Goal: Task Accomplishment & Management: Use online tool/utility

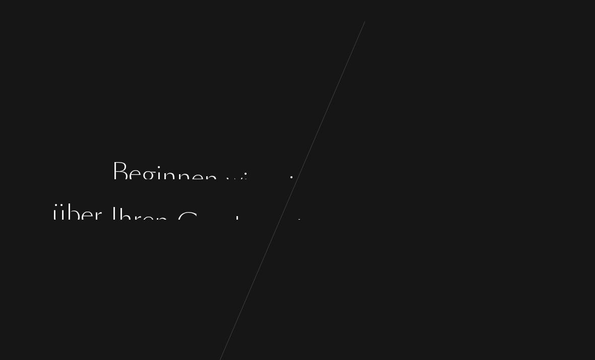
click at [528, 198] on div "n" at bounding box center [520, 200] width 15 height 38
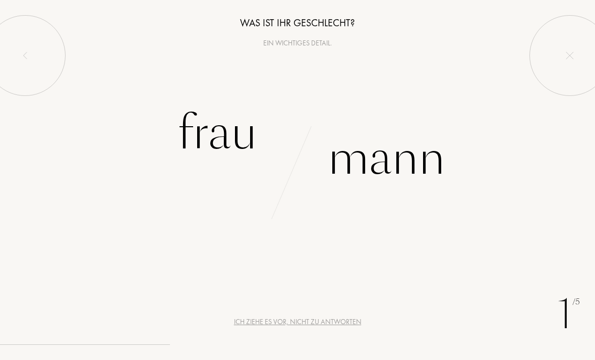
click at [203, 131] on div "Frau" at bounding box center [218, 133] width 80 height 68
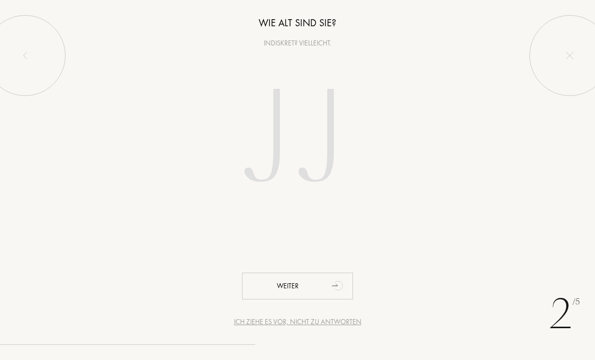
click at [266, 132] on input "number" at bounding box center [297, 140] width 217 height 174
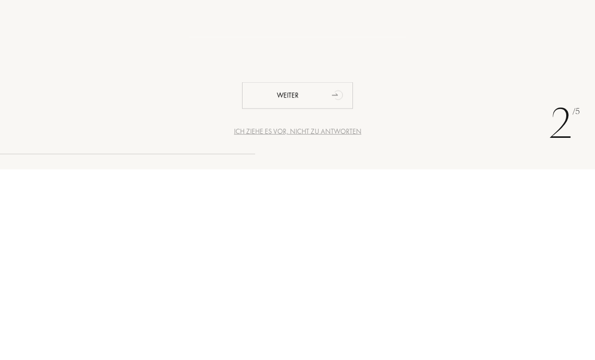
type input "28"
click at [312, 272] on div "Weiter" at bounding box center [297, 285] width 111 height 27
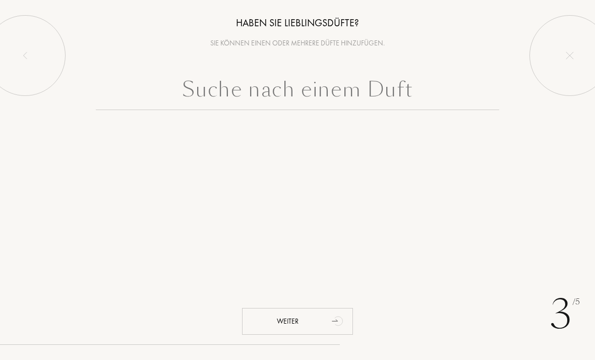
click at [393, 105] on input "text" at bounding box center [297, 92] width 403 height 36
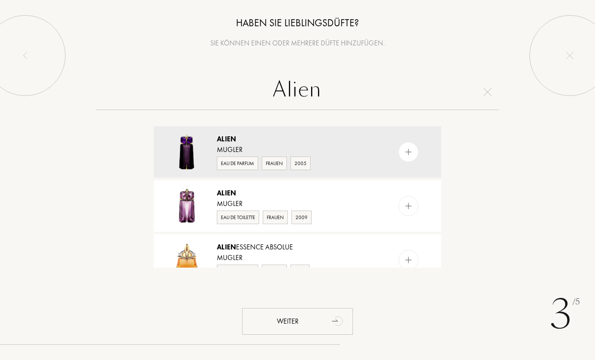
type input "Alien"
click at [319, 138] on div "Alien" at bounding box center [297, 139] width 160 height 11
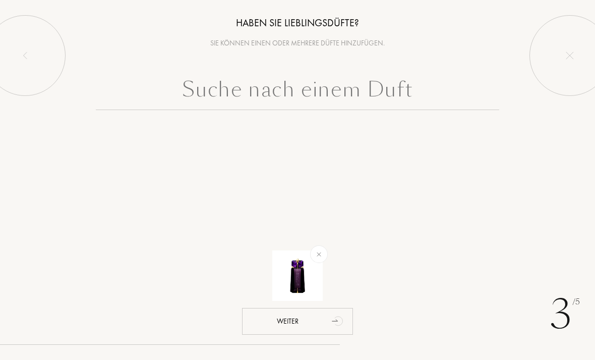
click at [376, 95] on input "text" at bounding box center [297, 92] width 403 height 36
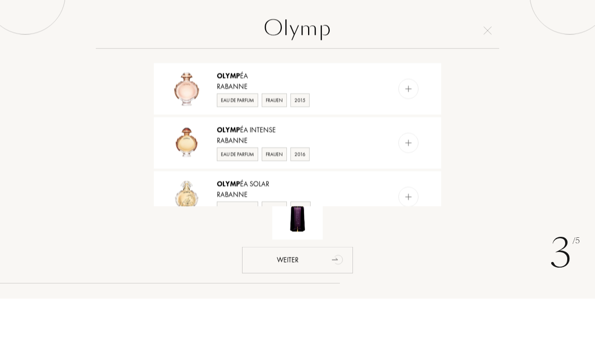
scroll to position [56, 0]
type input "Olymp"
click at [413, 145] on img at bounding box center [409, 150] width 10 height 10
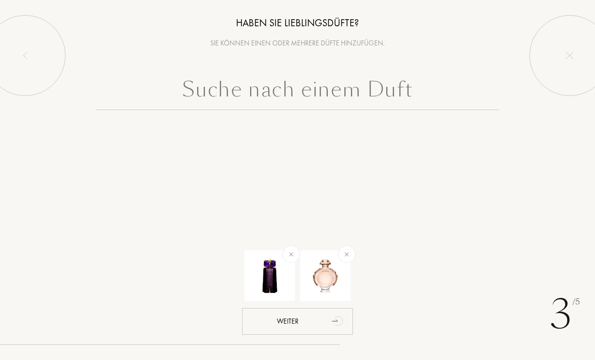
scroll to position [0, 0]
click at [370, 95] on input "text" at bounding box center [297, 92] width 403 height 36
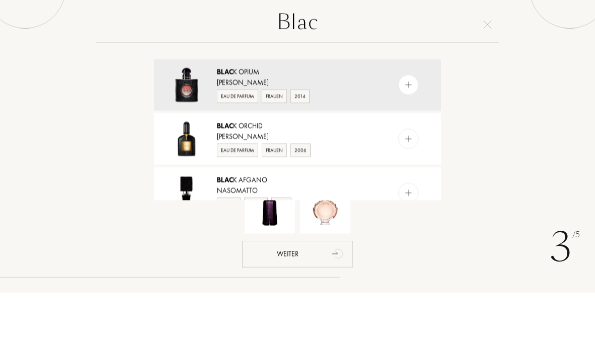
type input "Blac"
click at [411, 147] on img at bounding box center [409, 152] width 10 height 10
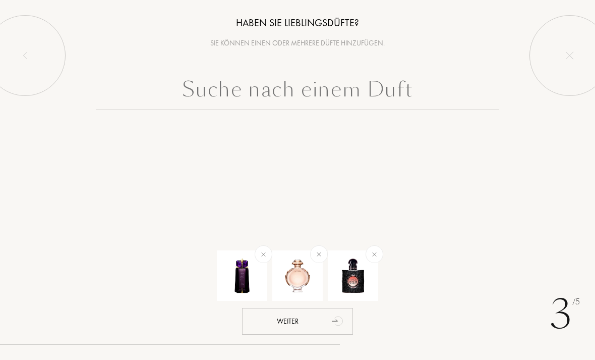
click at [379, 98] on input "text" at bounding box center [297, 92] width 403 height 36
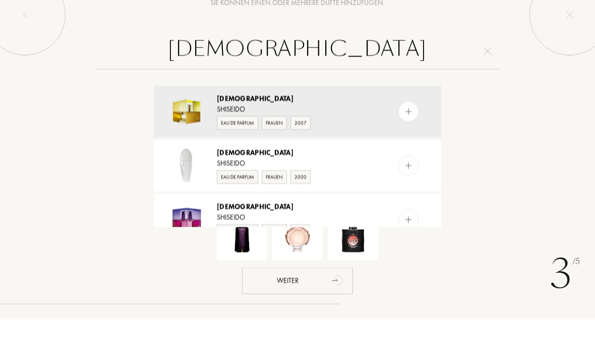
type input "[DEMOGRAPHIC_DATA]"
click at [409, 147] on img at bounding box center [409, 152] width 10 height 10
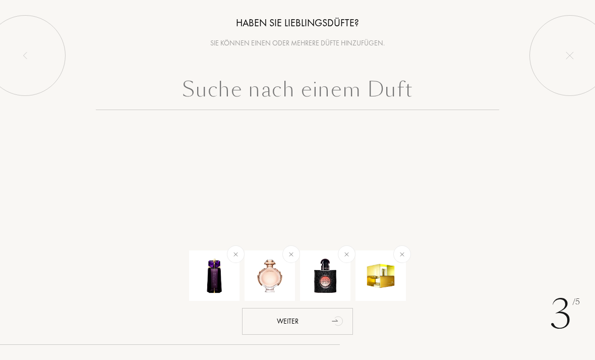
click at [372, 90] on input "text" at bounding box center [297, 92] width 403 height 36
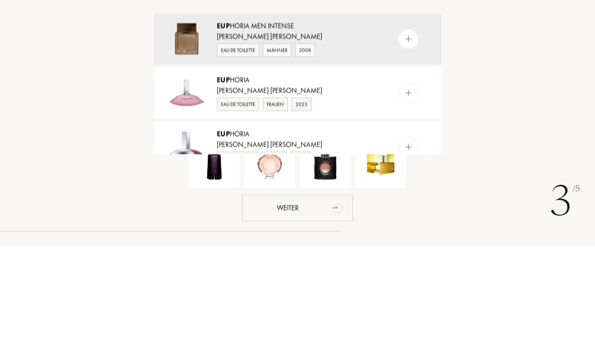
type input "Eup"
click at [407, 201] on img at bounding box center [409, 206] width 10 height 10
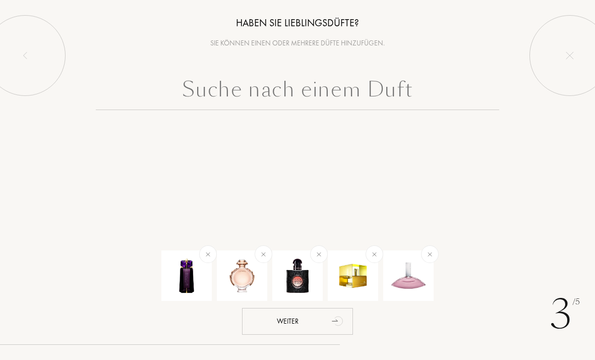
click at [372, 92] on input "text" at bounding box center [297, 92] width 403 height 36
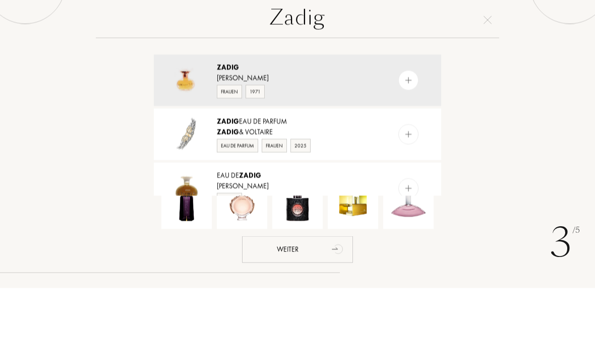
click at [375, 74] on input "Zadig" at bounding box center [297, 92] width 403 height 36
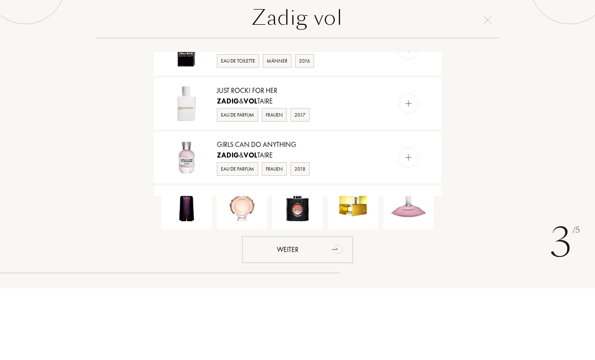
scroll to position [408, 0]
type input "Zadig vol"
click at [407, 171] on img at bounding box center [409, 176] width 10 height 10
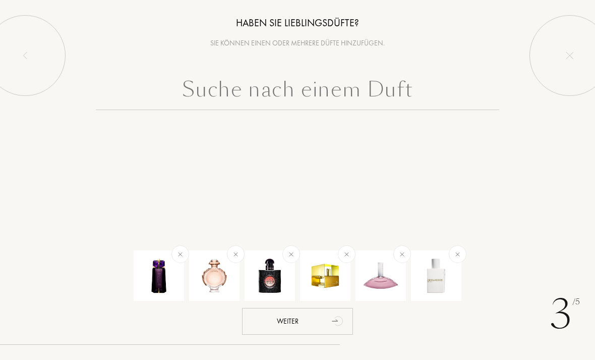
scroll to position [0, 0]
click at [324, 321] on div "Weiter" at bounding box center [297, 321] width 111 height 27
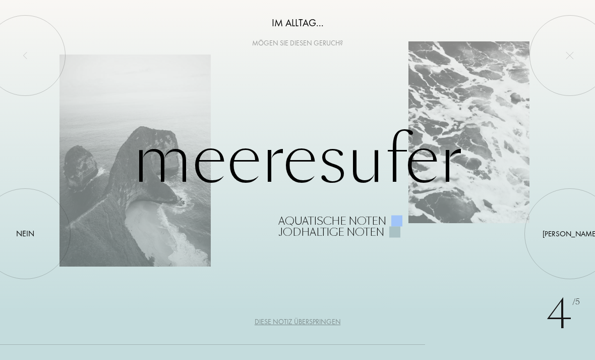
click at [570, 234] on div at bounding box center [570, 234] width 0 height 0
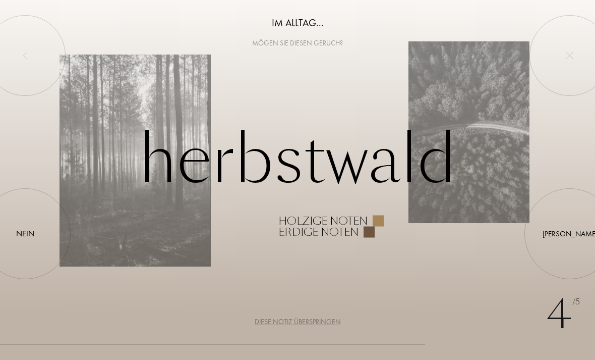
click at [570, 234] on div at bounding box center [570, 234] width 0 height 0
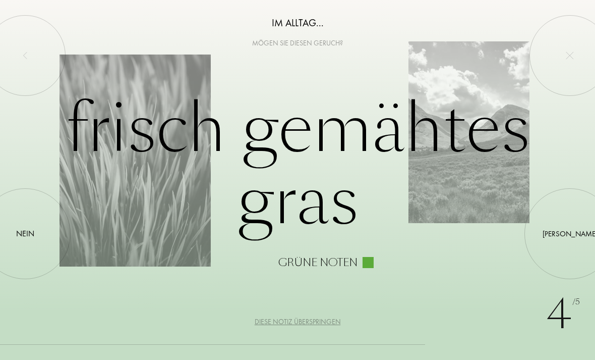
click at [569, 230] on div "[PERSON_NAME]" at bounding box center [570, 234] width 55 height 12
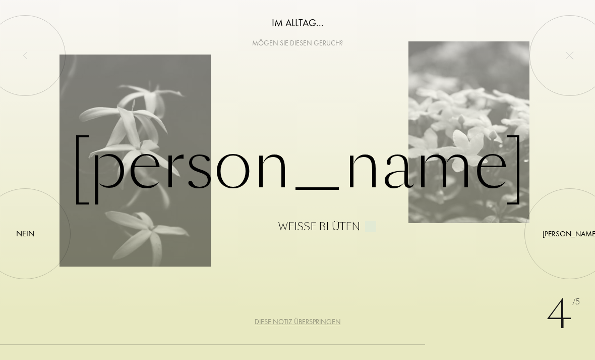
click at [570, 234] on div at bounding box center [570, 234] width 0 height 0
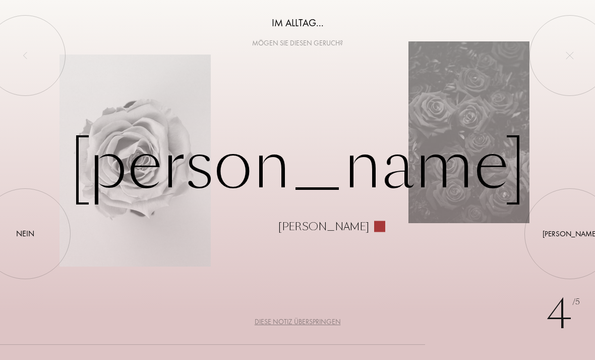
click at [20, 235] on div "Nein" at bounding box center [25, 233] width 18 height 12
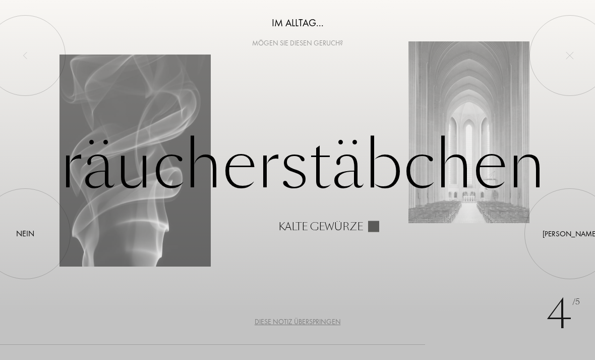
click at [571, 234] on div "[PERSON_NAME]" at bounding box center [570, 234] width 55 height 12
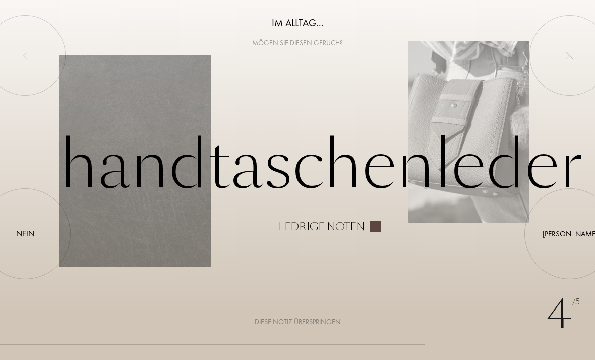
click at [26, 238] on div "Nein" at bounding box center [25, 233] width 18 height 12
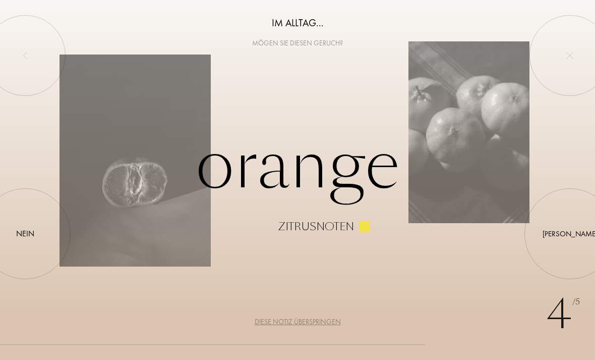
click at [572, 236] on div "[PERSON_NAME]" at bounding box center [570, 234] width 55 height 12
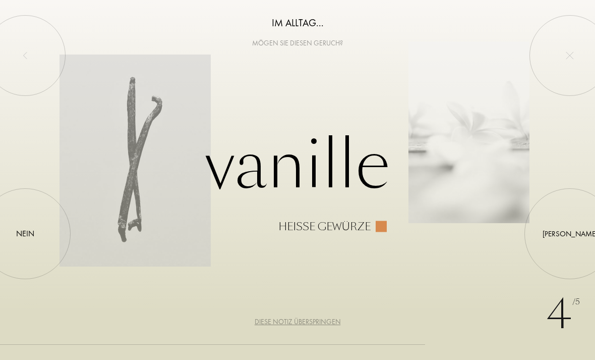
click at [573, 237] on div "[PERSON_NAME]" at bounding box center [570, 234] width 55 height 12
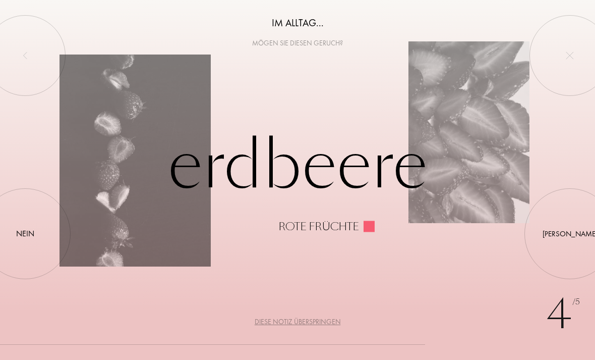
click at [25, 234] on div at bounding box center [25, 234] width 0 height 0
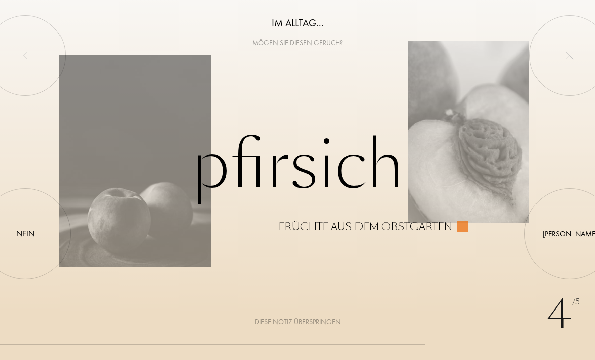
click at [570, 234] on div at bounding box center [570, 234] width 0 height 0
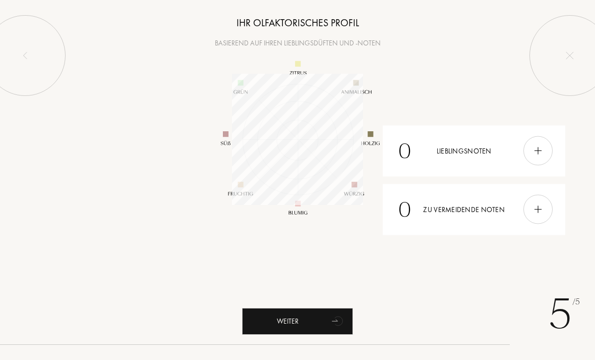
scroll to position [131, 131]
click at [549, 208] on div at bounding box center [538, 209] width 29 height 29
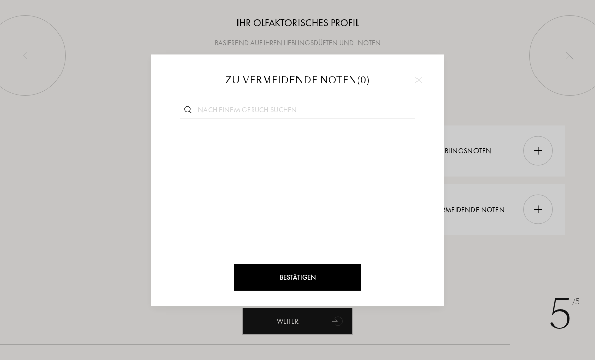
click at [288, 112] on input "text" at bounding box center [298, 111] width 236 height 14
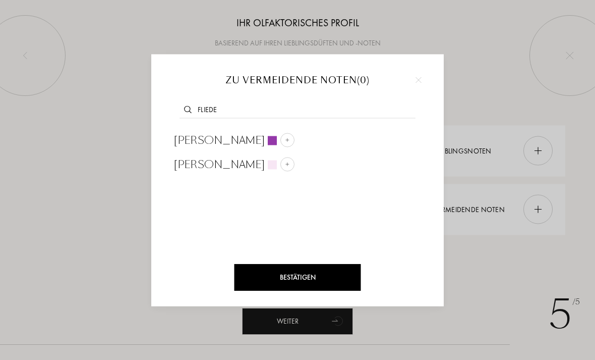
type input "Fliede"
click at [285, 137] on img at bounding box center [287, 139] width 5 height 5
click at [206, 140] on span "[PERSON_NAME]" at bounding box center [219, 140] width 91 height 15
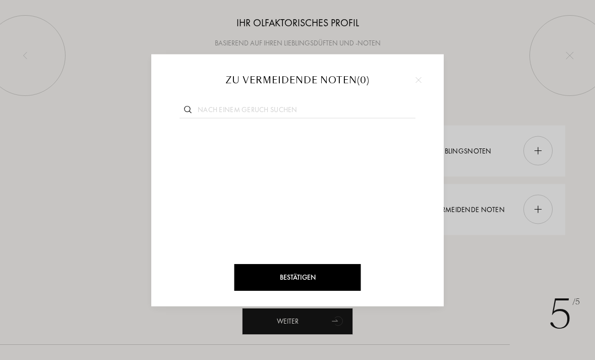
click at [296, 109] on input "text" at bounding box center [298, 111] width 236 height 14
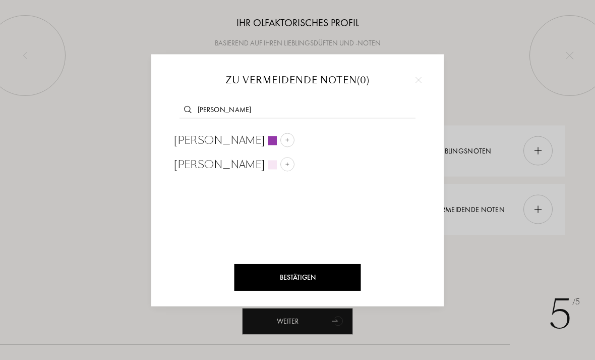
type input "[PERSON_NAME]"
click at [285, 138] on img at bounding box center [287, 139] width 5 height 5
click at [326, 107] on input "text" at bounding box center [298, 111] width 236 height 14
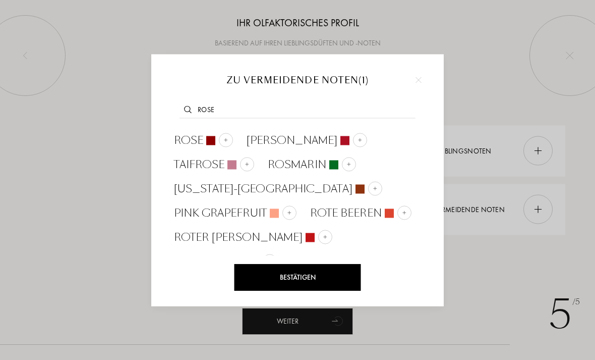
type input "Rose"
click at [202, 136] on span "Rose" at bounding box center [188, 140] width 29 height 15
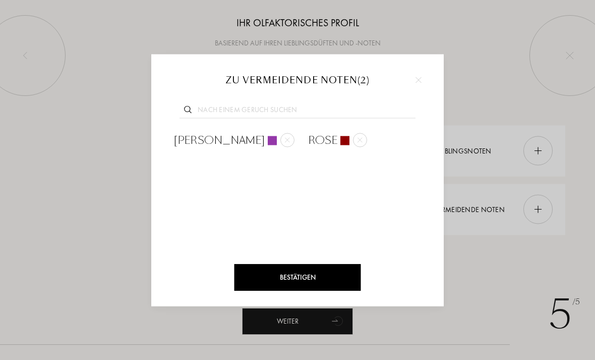
click at [322, 276] on div "Bestätigen" at bounding box center [298, 277] width 127 height 27
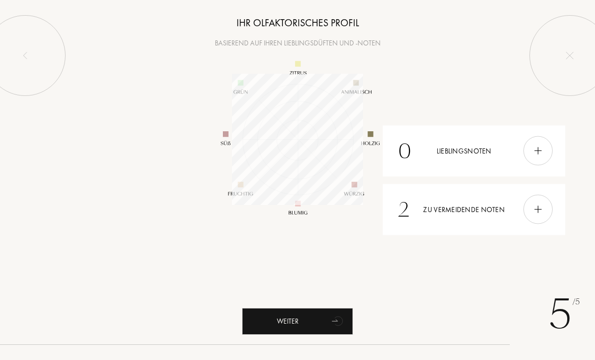
click at [536, 153] on img at bounding box center [538, 150] width 11 height 11
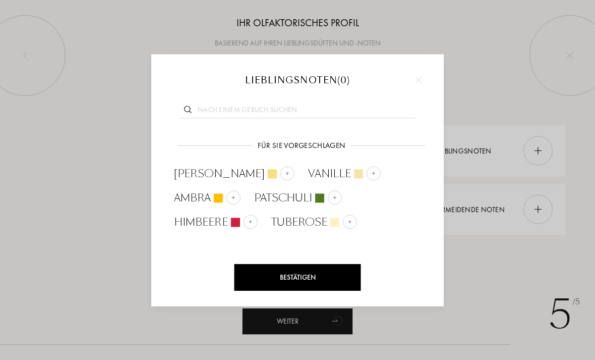
click at [354, 112] on input "text" at bounding box center [298, 111] width 236 height 14
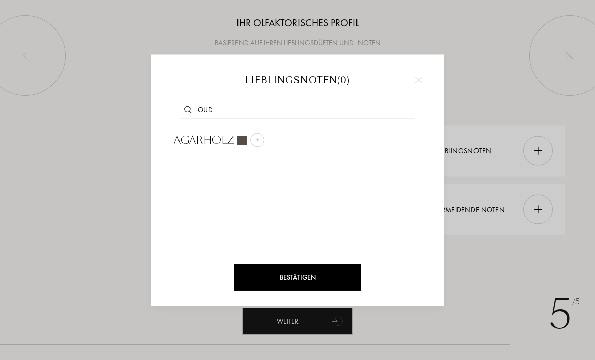
type input "Oud"
click at [252, 138] on div at bounding box center [257, 140] width 14 height 14
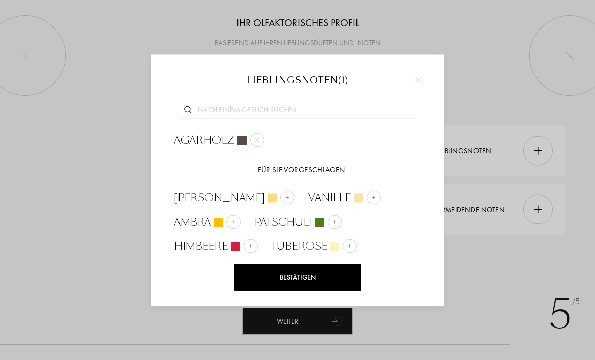
click at [300, 115] on input "text" at bounding box center [298, 111] width 236 height 14
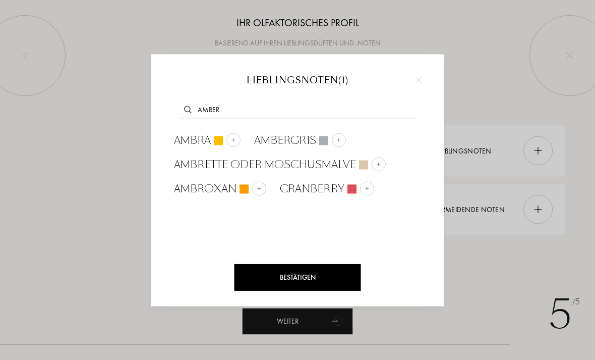
type input "Amber"
click at [233, 138] on img at bounding box center [233, 139] width 5 height 5
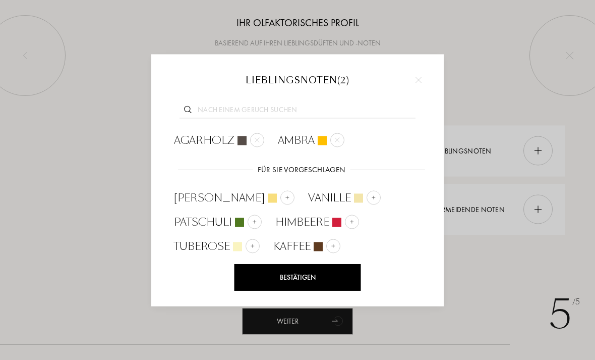
click at [338, 110] on input "text" at bounding box center [298, 111] width 236 height 14
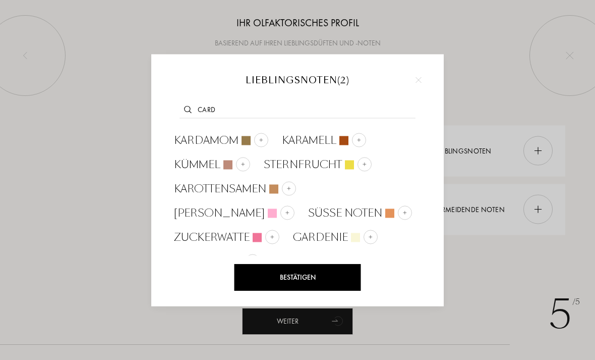
type input "Card"
click at [254, 139] on div at bounding box center [261, 140] width 14 height 14
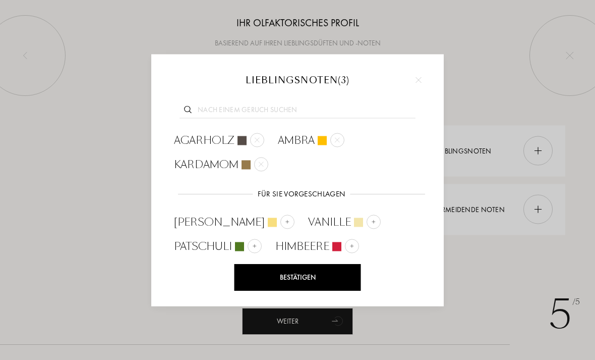
click at [323, 275] on div "Bestätigen" at bounding box center [298, 277] width 127 height 27
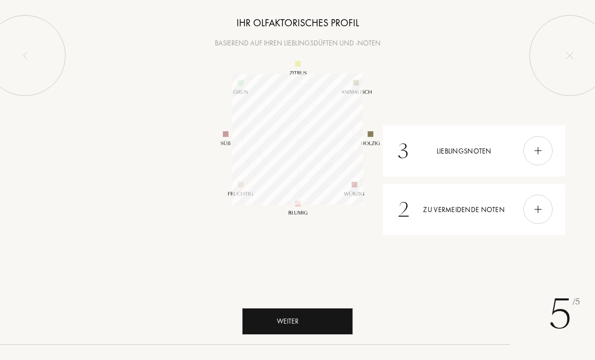
click at [325, 334] on div "Weiter" at bounding box center [297, 321] width 111 height 27
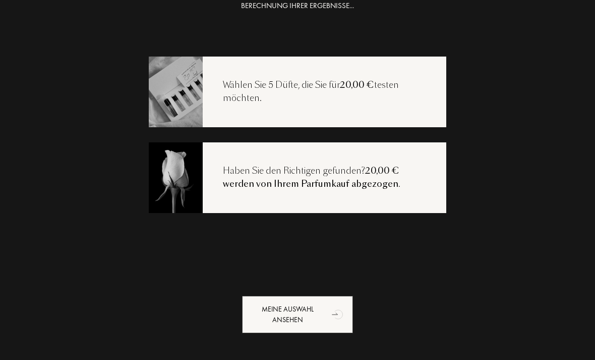
scroll to position [20, 0]
click at [309, 314] on div "Meine Auswahl ansehen" at bounding box center [297, 314] width 111 height 37
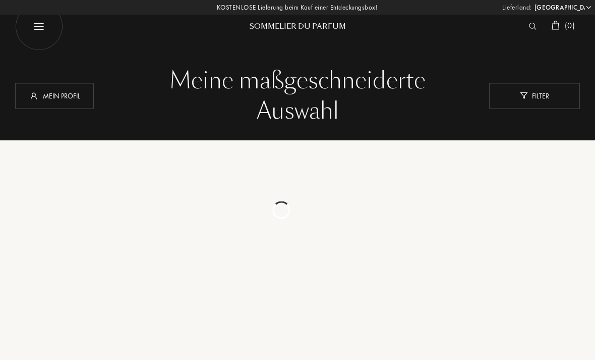
select select "DE"
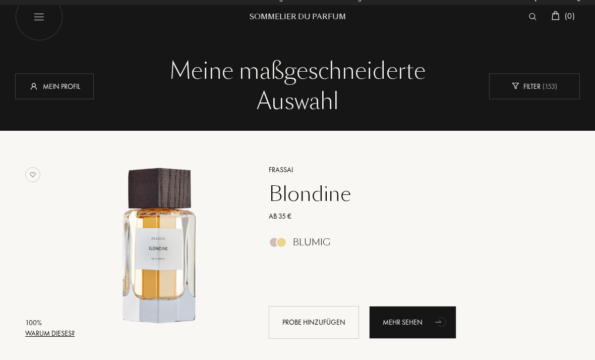
scroll to position [9, 0]
